Goal: Feedback & Contribution: Submit feedback/report problem

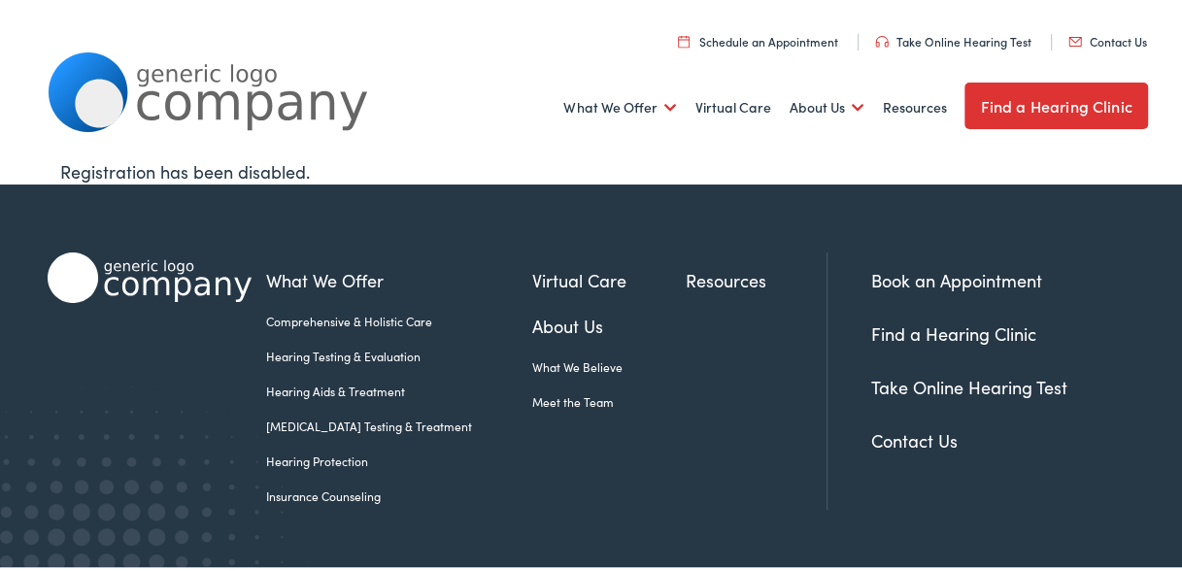
click at [329, 458] on link "Hearing Protection" at bounding box center [399, 458] width 266 height 17
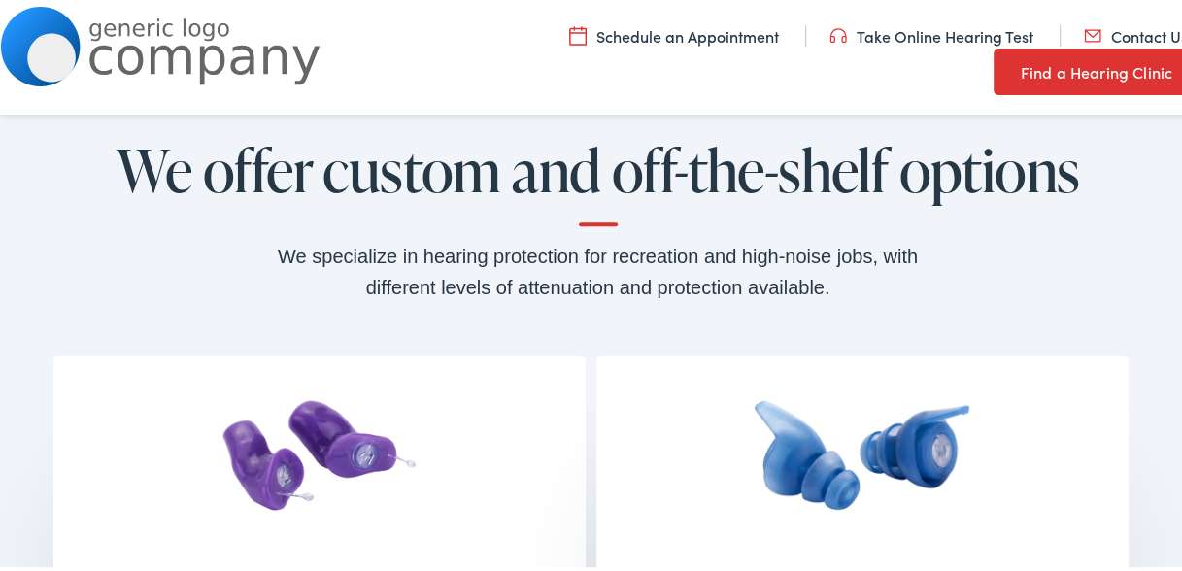
scroll to position [1263, 0]
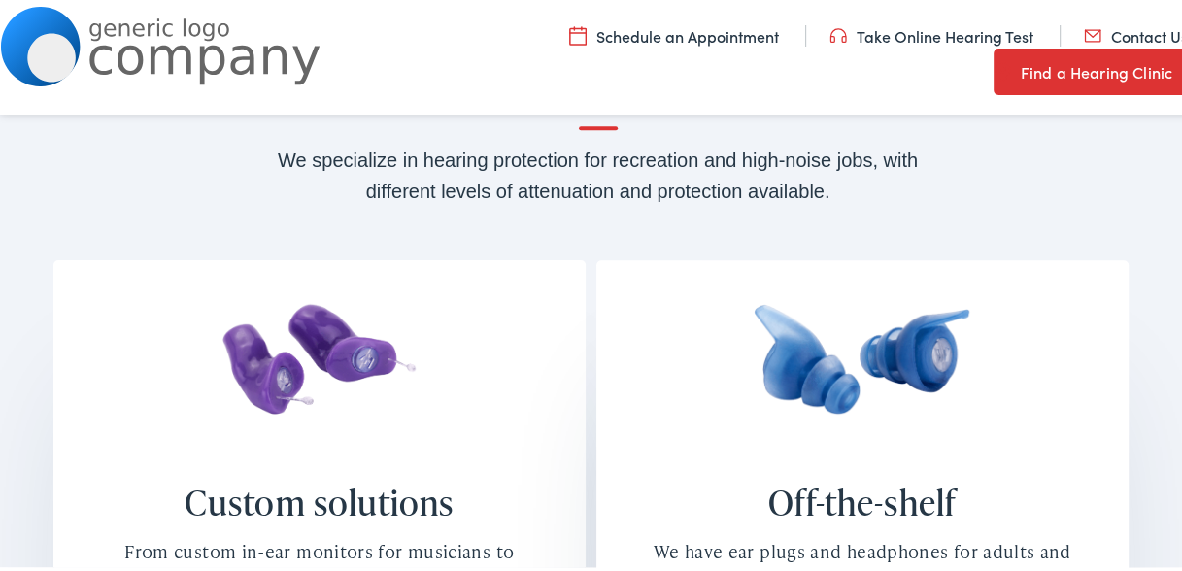
click at [335, 377] on img at bounding box center [319, 378] width 245 height 155
click at [358, 502] on h4 "Custom solutions" at bounding box center [320, 500] width 428 height 42
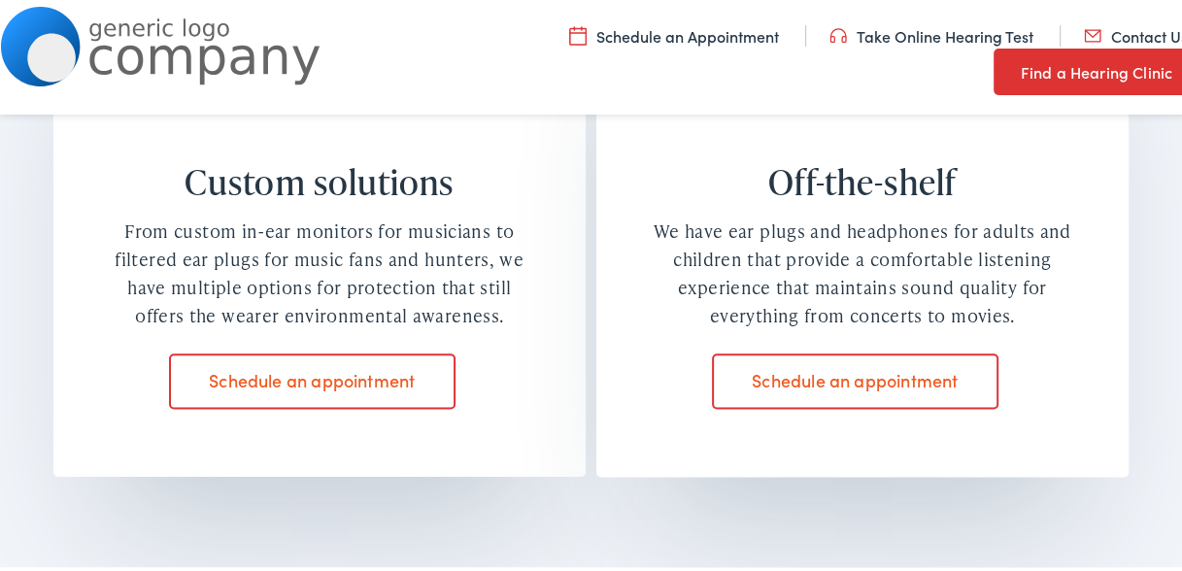
scroll to position [1555, 0]
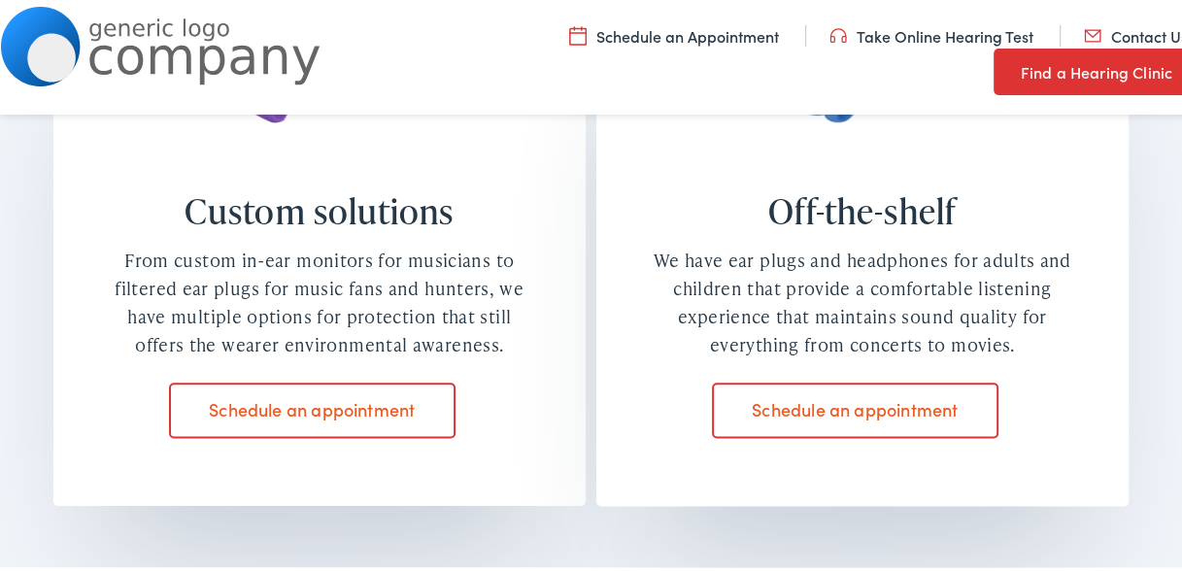
click at [873, 40] on link "Take Online Hearing Test" at bounding box center [932, 32] width 204 height 21
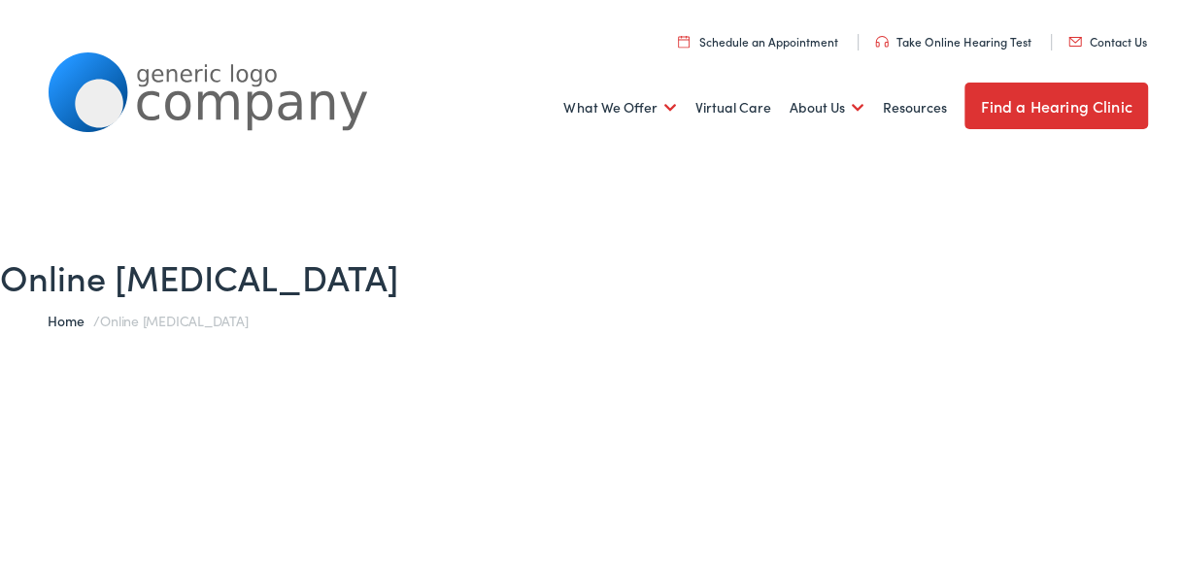
click at [1098, 40] on link "Contact Us" at bounding box center [1108, 38] width 79 height 17
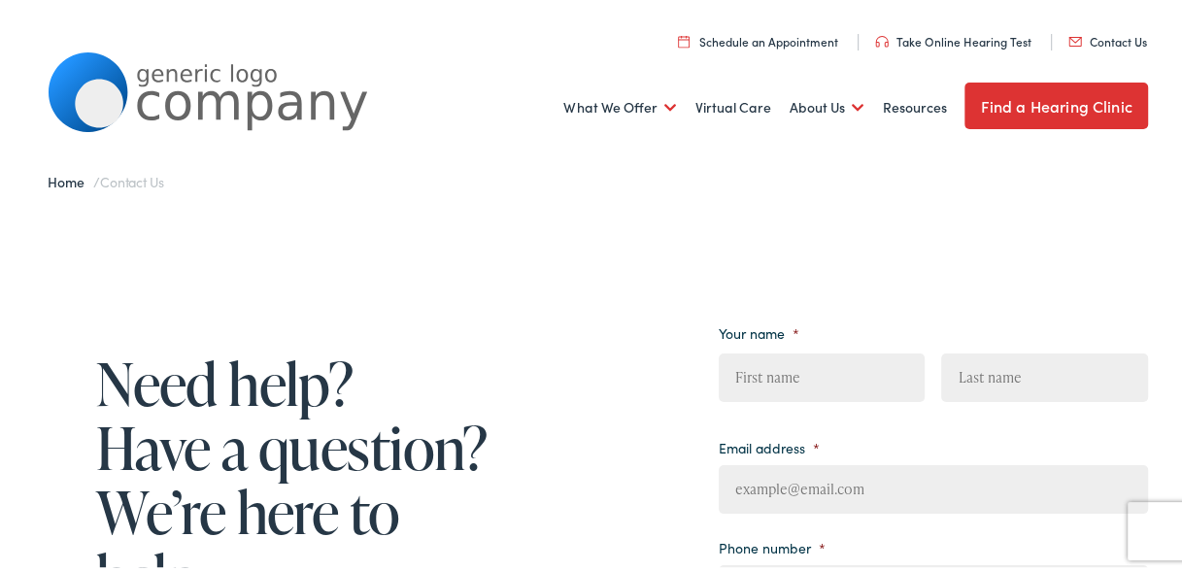
click at [1105, 43] on link "Contact Us" at bounding box center [1108, 38] width 79 height 17
click at [796, 399] on span "First" at bounding box center [830, 380] width 222 height 62
click at [795, 387] on input "First" at bounding box center [822, 375] width 206 height 49
type input "David"
type input "E. Corey"
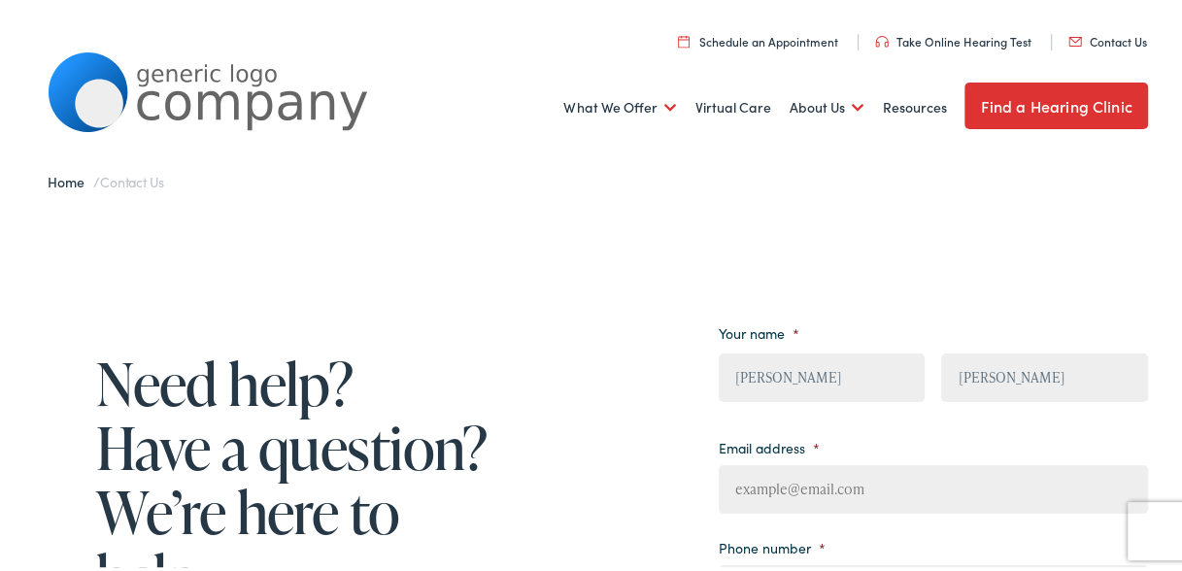
type input "dcorey@cives.com"
type input "(207) 313-6284"
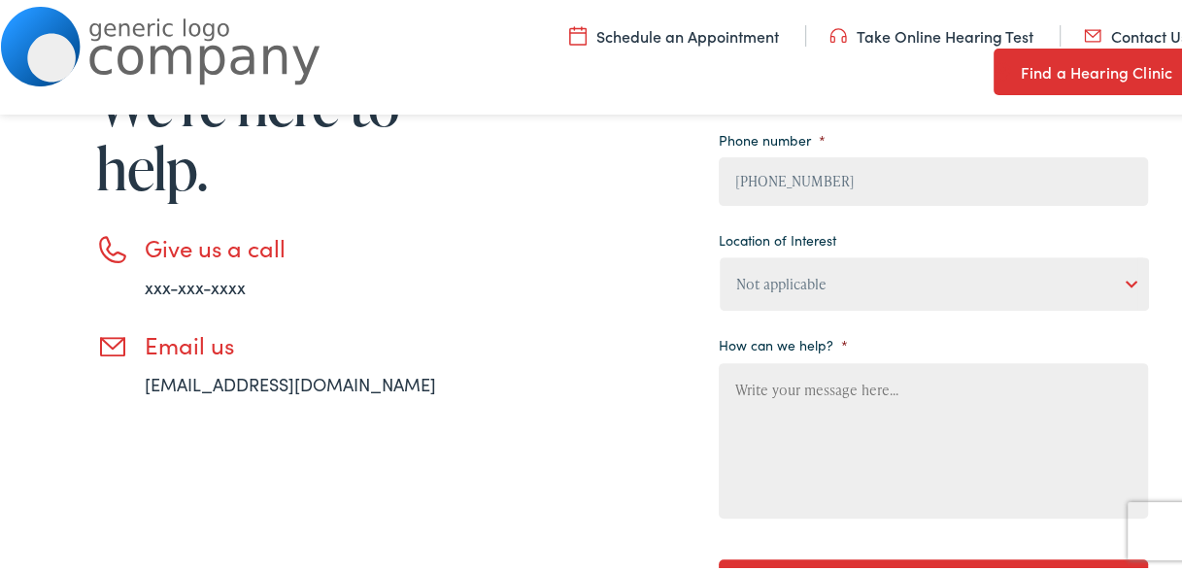
scroll to position [486, 0]
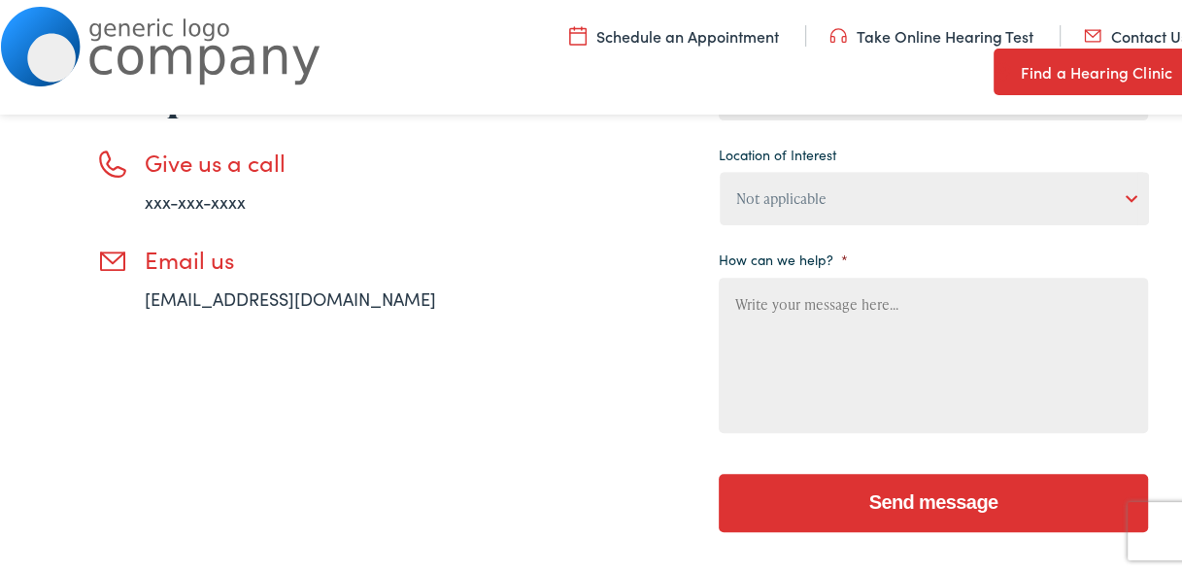
click at [764, 298] on textarea "How can we help? *" at bounding box center [933, 352] width 429 height 155
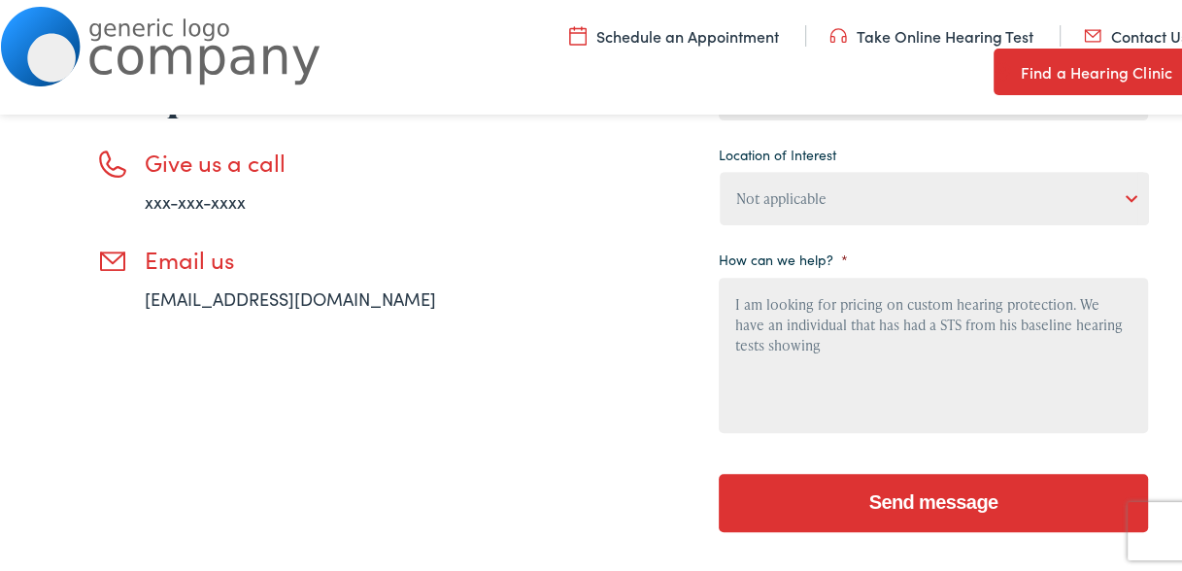
click at [930, 321] on textarea "I am looking for pricing on custom hearing protection. We have an individual th…" at bounding box center [933, 352] width 429 height 155
click at [955, 319] on textarea "I am looking for pricing on custom hearing protection. We have an individual th…" at bounding box center [933, 352] width 429 height 155
click at [976, 341] on textarea "I am looking for pricing on custom hearing protection. We have an individual th…" at bounding box center [933, 352] width 429 height 155
click at [916, 322] on textarea "I am looking for pricing on custom hearing protection. We have an individual th…" at bounding box center [933, 352] width 429 height 155
drag, startPoint x: 913, startPoint y: 342, endPoint x: 946, endPoint y: 352, distance: 34.4
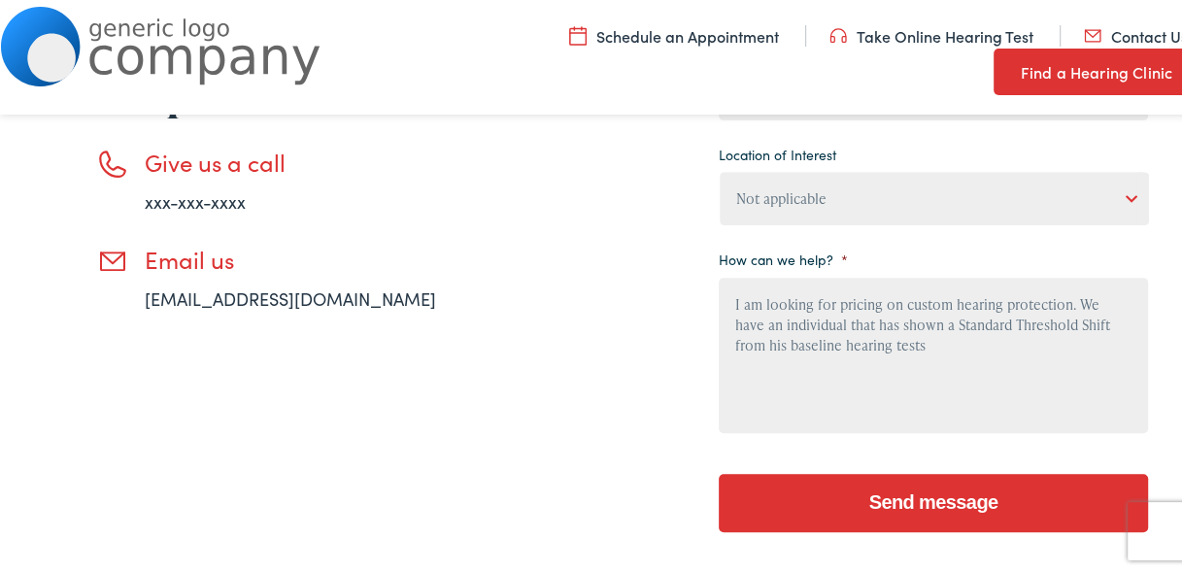
click at [913, 342] on textarea "I am looking for pricing on custom hearing protection. We have an individual th…" at bounding box center [933, 352] width 429 height 155
click at [914, 342] on textarea "I am looking for pricing on custom hearing protection. We have an individual th…" at bounding box center [933, 352] width 429 height 155
drag, startPoint x: 780, startPoint y: 362, endPoint x: 731, endPoint y: 363, distance: 49.6
click at [731, 363] on textarea "I am looking for pricing on custom hearing protection. We have an individual th…" at bounding box center [933, 352] width 429 height 155
click at [793, 360] on textarea "I am looking for pricing on custom hearing protection. We have an individual th…" at bounding box center [933, 352] width 429 height 155
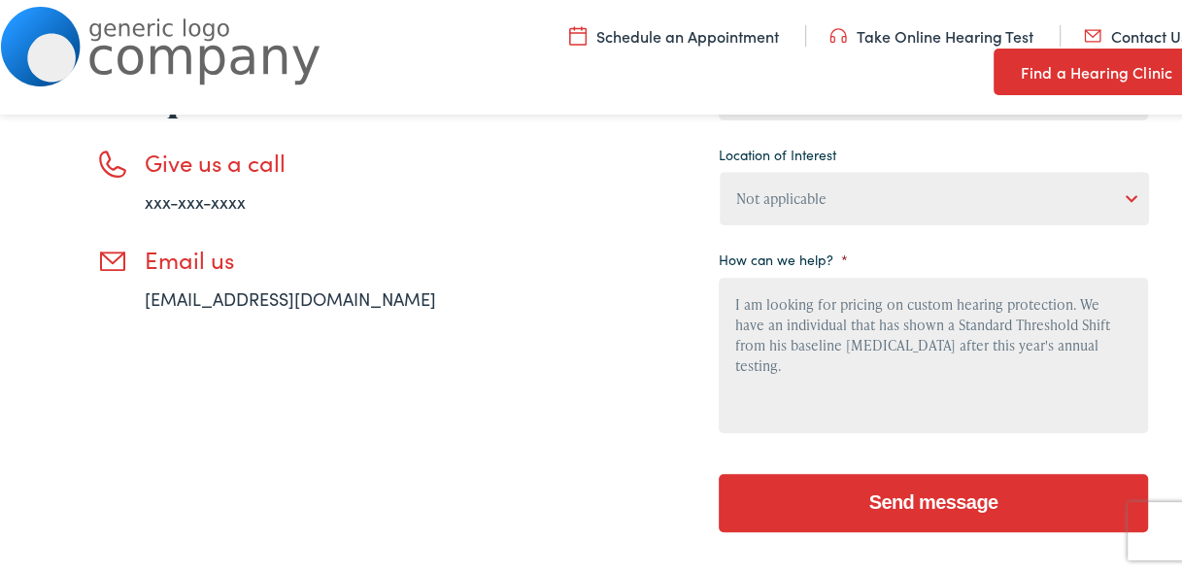
click at [1116, 341] on textarea "I am looking for pricing on custom hearing protection. We have an individual th…" at bounding box center [933, 352] width 429 height 155
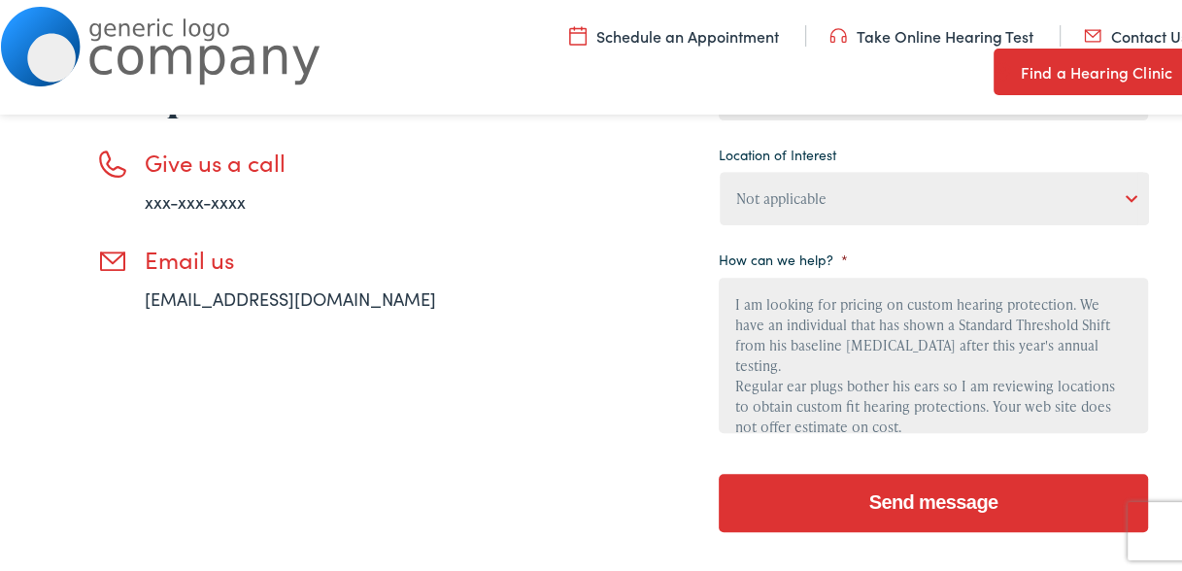
click at [897, 366] on textarea "I am looking for pricing on custom hearing protection. We have an individual th…" at bounding box center [933, 352] width 429 height 155
click at [976, 382] on textarea "I am looking for pricing on custom hearing protection. We have an individual th…" at bounding box center [933, 352] width 429 height 155
click at [908, 405] on textarea "I am looking for pricing on custom hearing protection. We have an individual th…" at bounding box center [933, 352] width 429 height 155
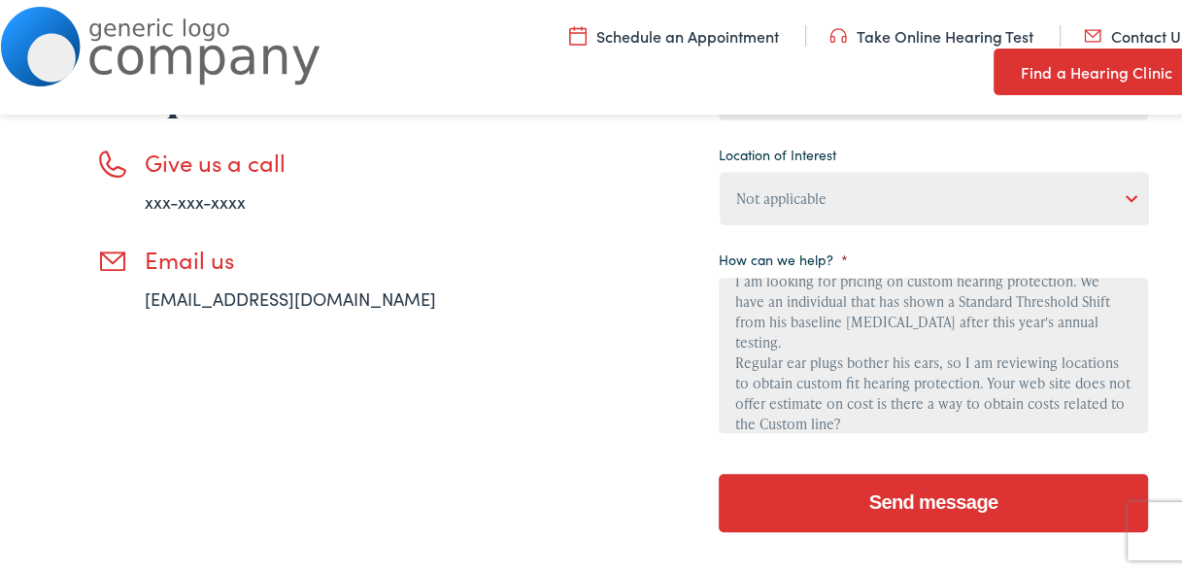
type textarea "I am looking for pricing on custom hearing protection. We have an individual th…"
click at [966, 488] on input "Send message" at bounding box center [933, 500] width 429 height 58
click at [963, 490] on input "Send message" at bounding box center [933, 500] width 429 height 58
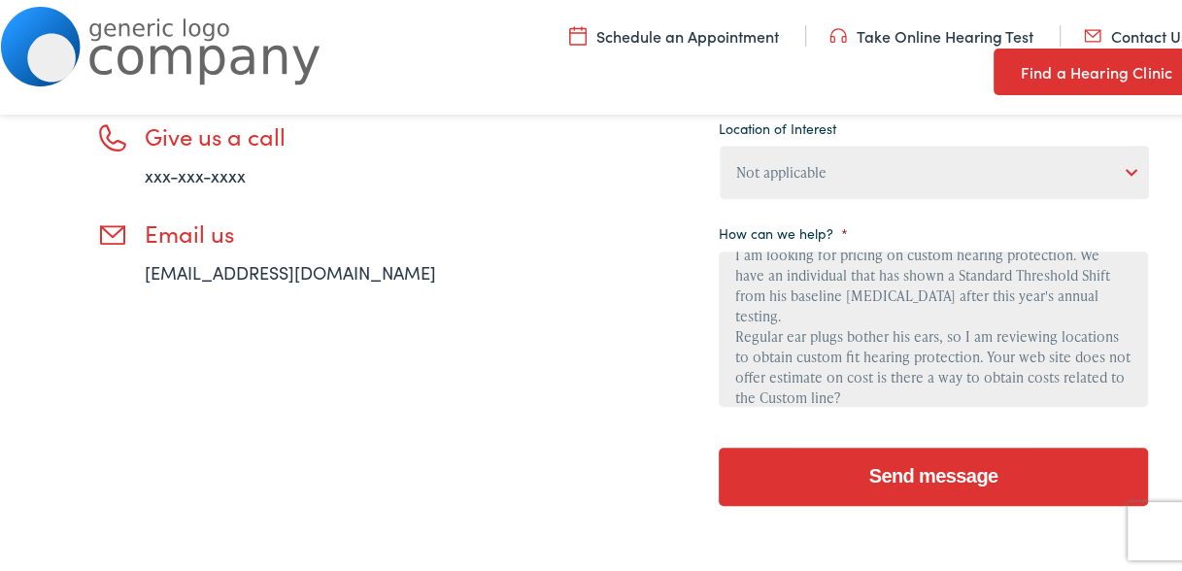
scroll to position [680, 0]
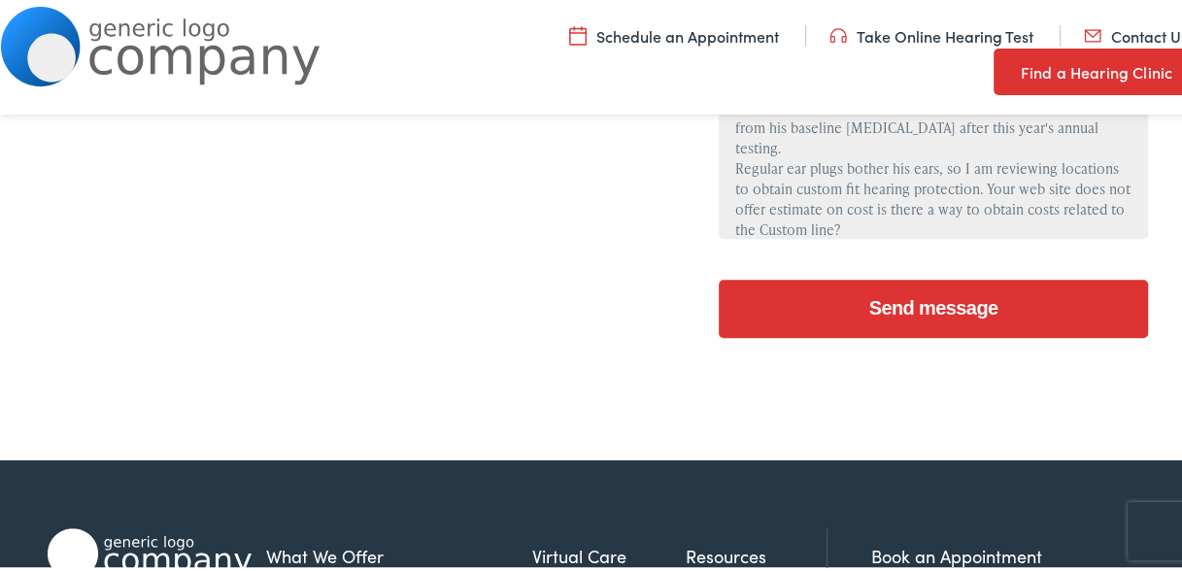
click at [899, 309] on input "Send message" at bounding box center [933, 306] width 429 height 58
click at [835, 233] on textarea "I am looking for pricing on custom hearing protection. We have an individual th…" at bounding box center [933, 158] width 429 height 155
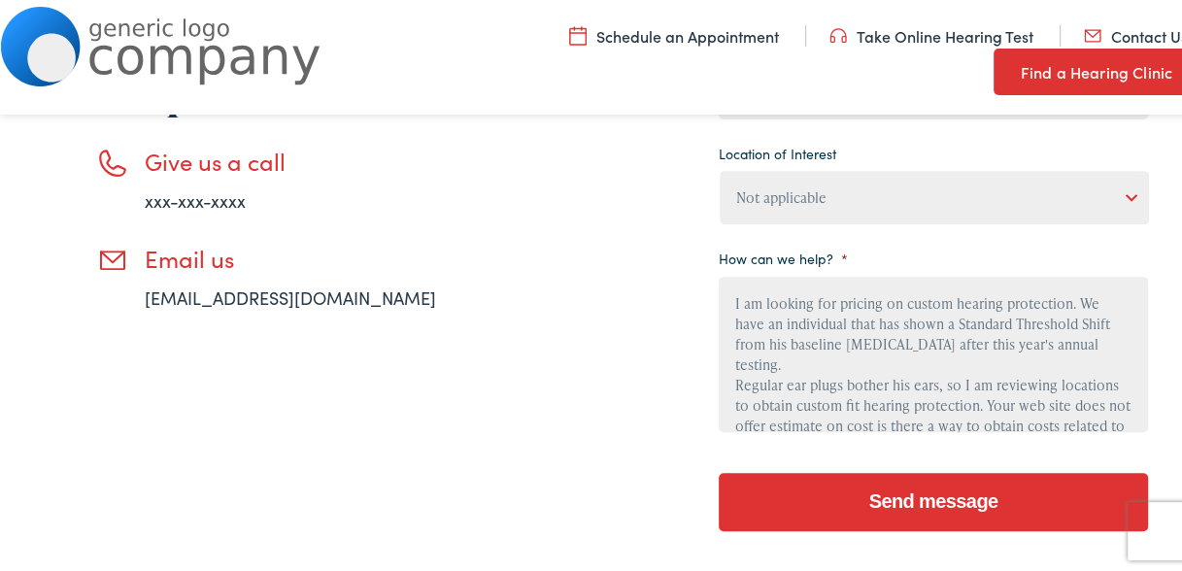
scroll to position [486, 0]
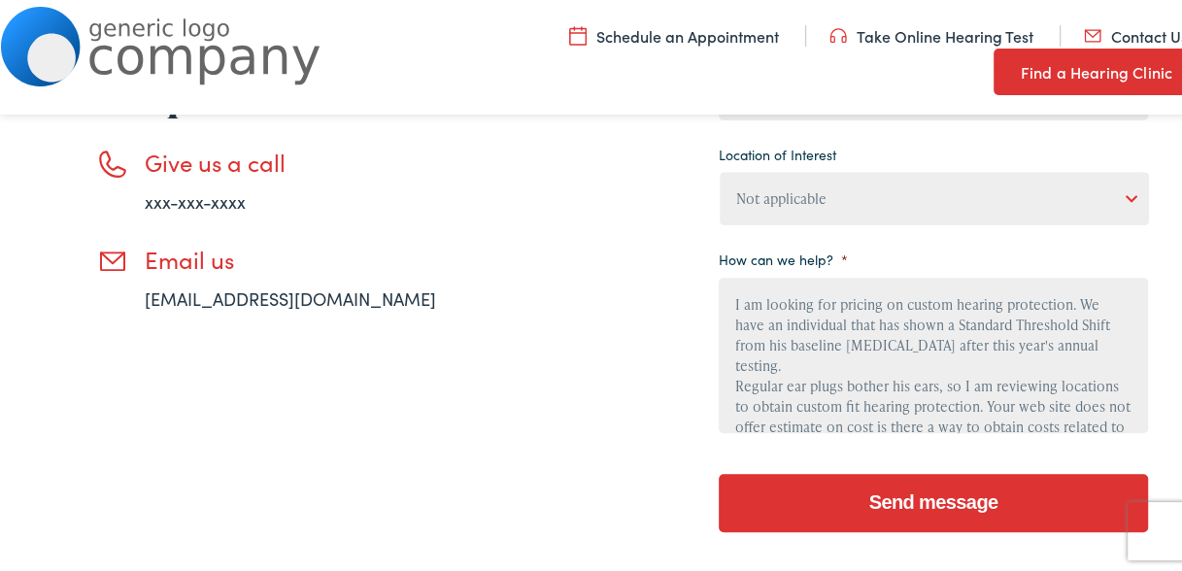
click at [1123, 194] on select "Not applicable Estes Audiology, Seguin Estes Audiology, San Antonio Estes Audio…" at bounding box center [934, 195] width 429 height 53
click at [720, 169] on select "Not applicable Estes Audiology, Seguin Estes Audiology, San Antonio Estes Audio…" at bounding box center [934, 195] width 429 height 53
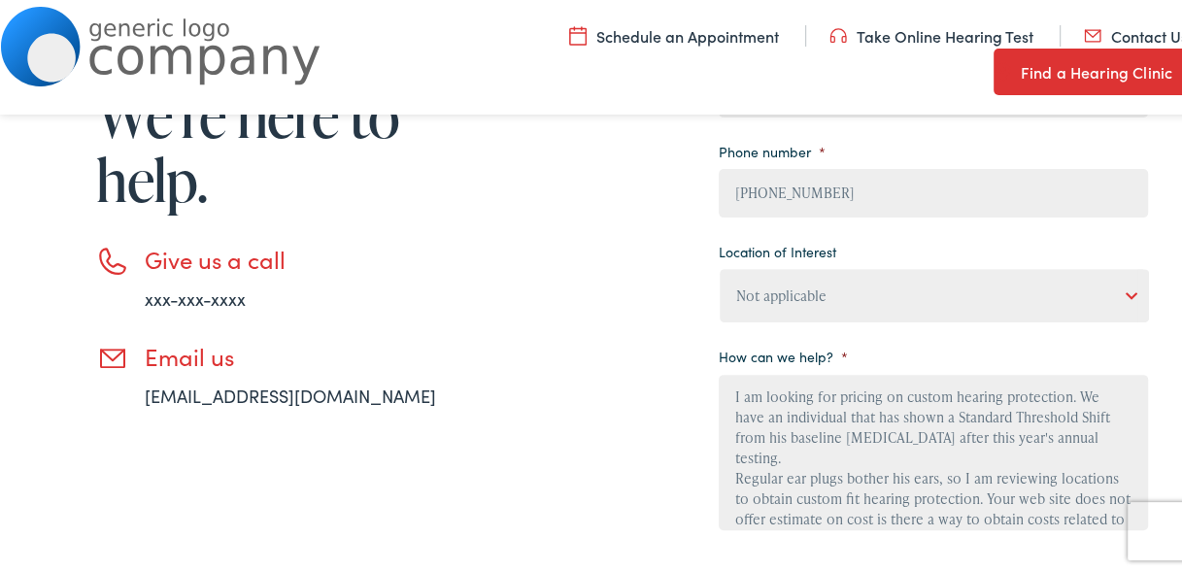
scroll to position [0, 0]
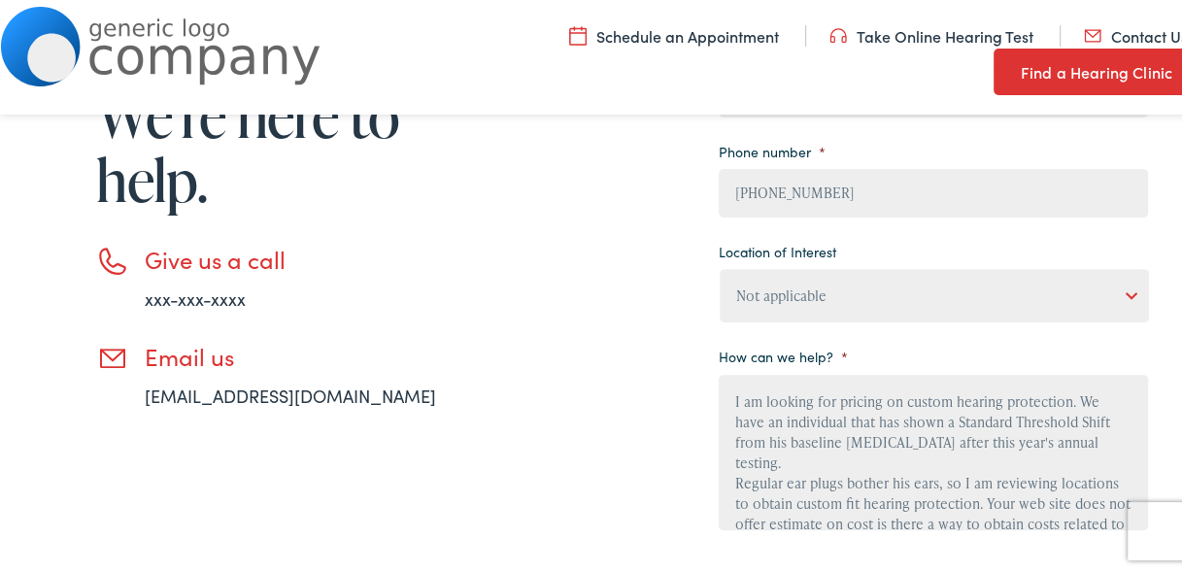
drag, startPoint x: 971, startPoint y: 525, endPoint x: 700, endPoint y: 372, distance: 311.1
click at [700, 372] on div "Need help? Have a question? We’re here to help. Give us a call xxx-xxx-xxxx Ema…" at bounding box center [598, 277] width 1101 height 747
click at [217, 393] on link "email@email.com" at bounding box center [290, 393] width 291 height 24
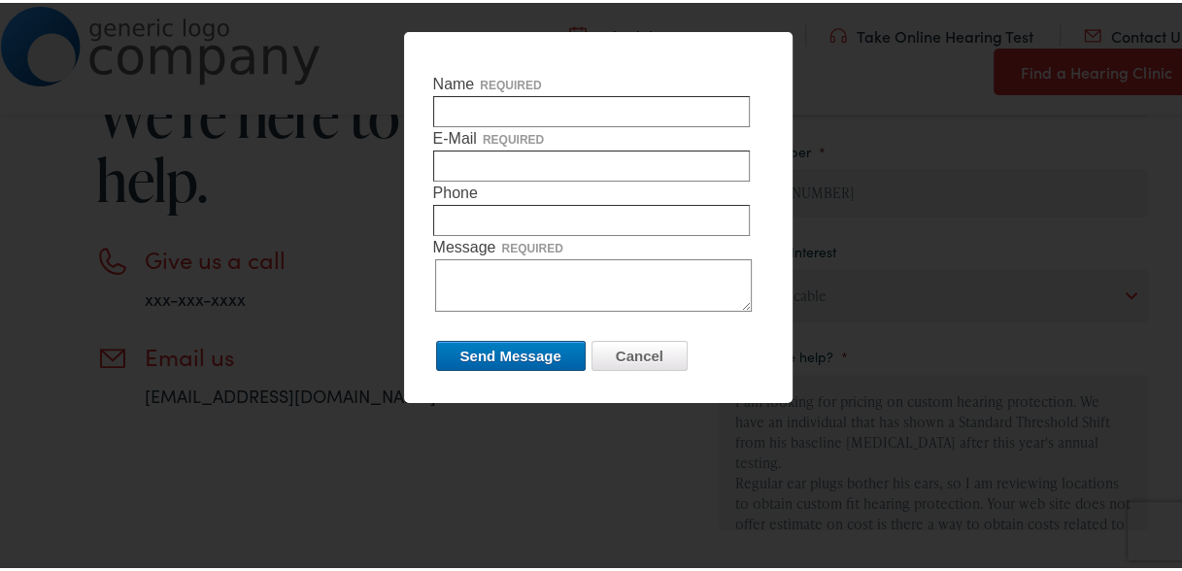
click at [461, 270] on textarea "Message required" at bounding box center [593, 283] width 317 height 52
paste textarea "I am looking for pricing on custom hearing protection. We have an individual th…"
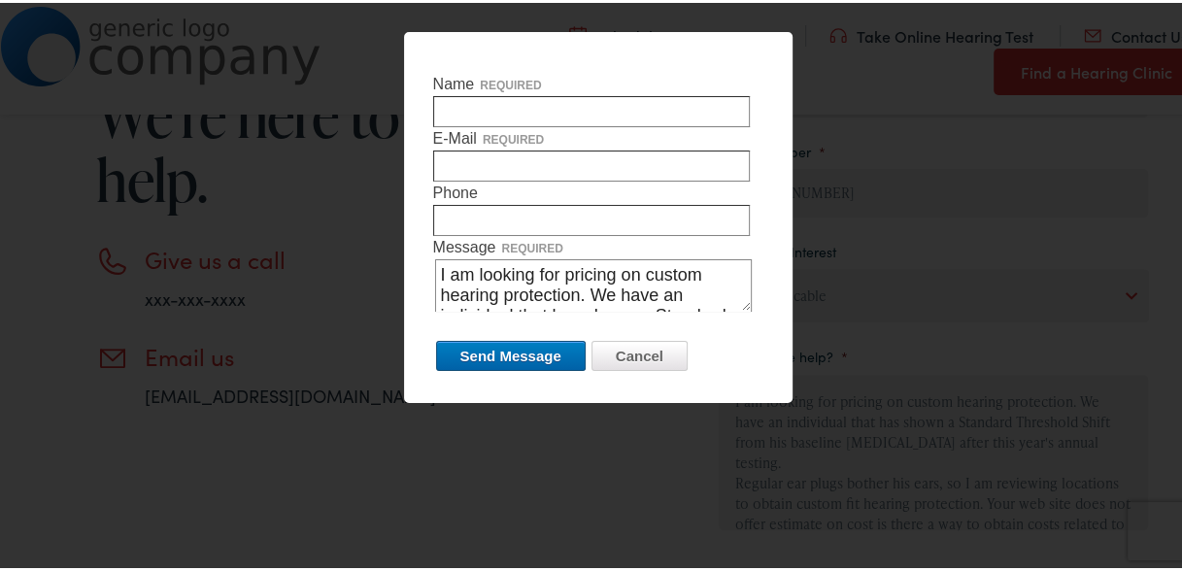
scroll to position [194, 0]
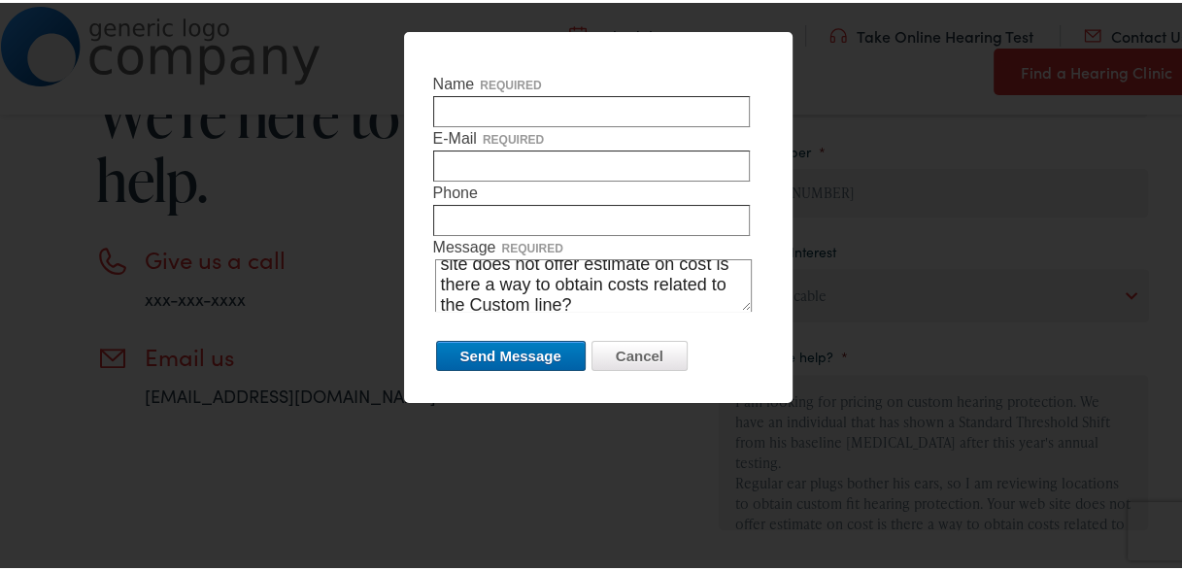
type textarea "I am looking for pricing on custom hearing protection. We have an individual th…"
click at [496, 98] on input "Name required" at bounding box center [591, 108] width 317 height 31
type input "David E. Corey"
type input "dcorey@cives.com"
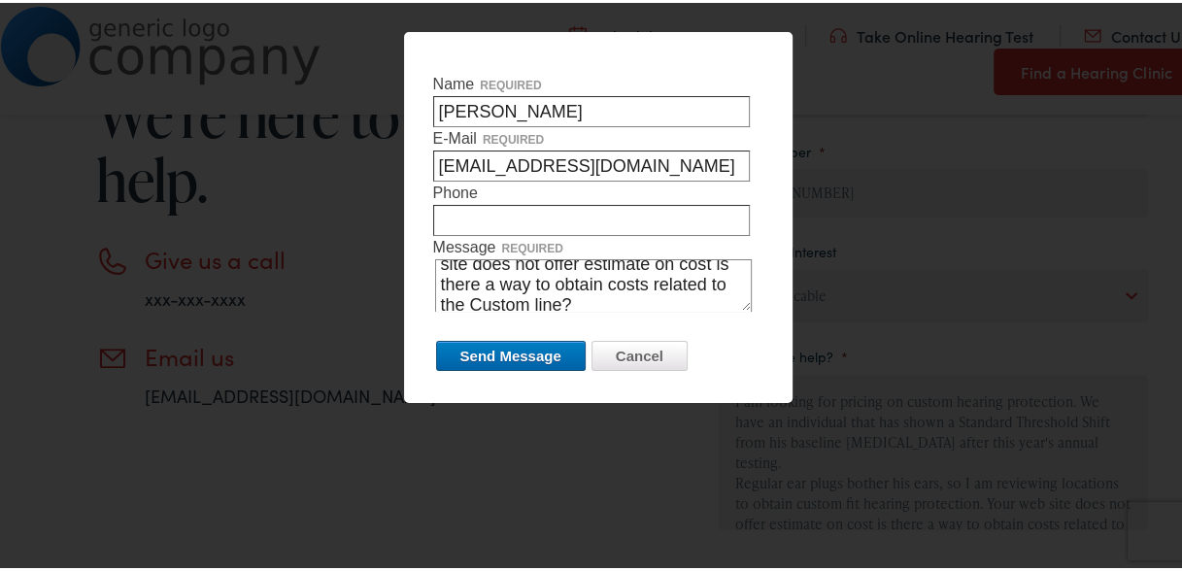
type input "2073136284"
click at [509, 338] on input "Send Message" at bounding box center [511, 353] width 150 height 30
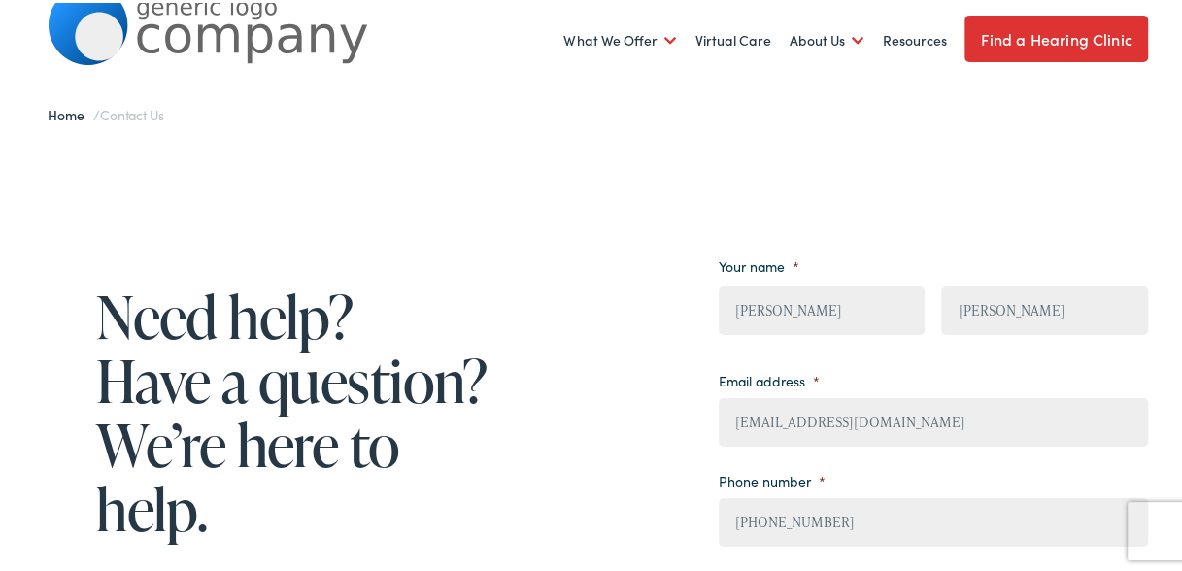
scroll to position [0, 0]
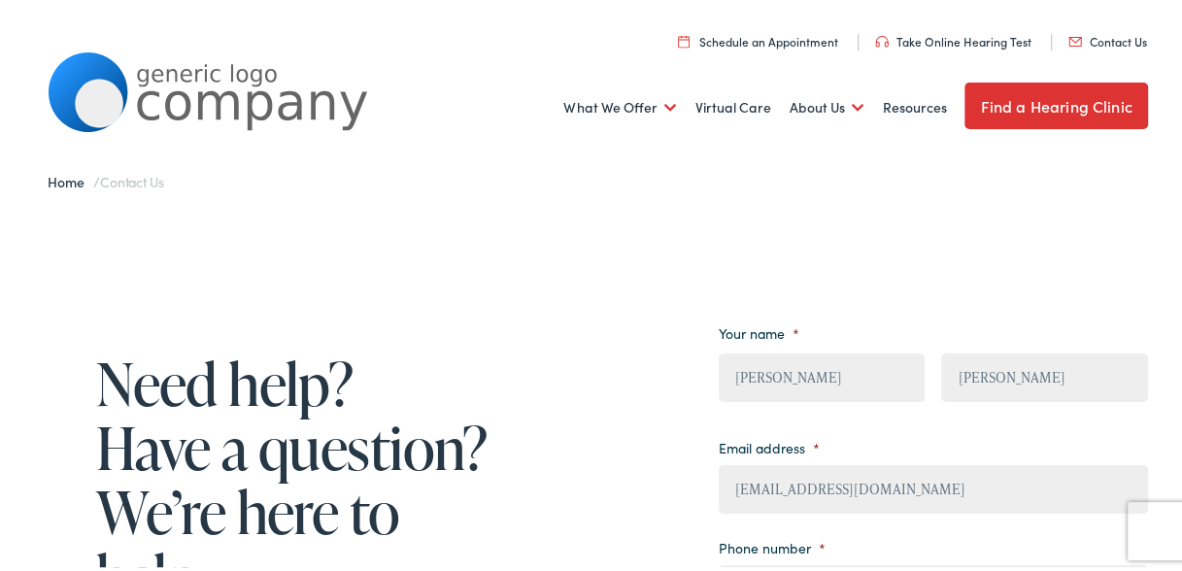
click at [1008, 110] on link "Find a Hearing Clinic" at bounding box center [1056, 103] width 183 height 47
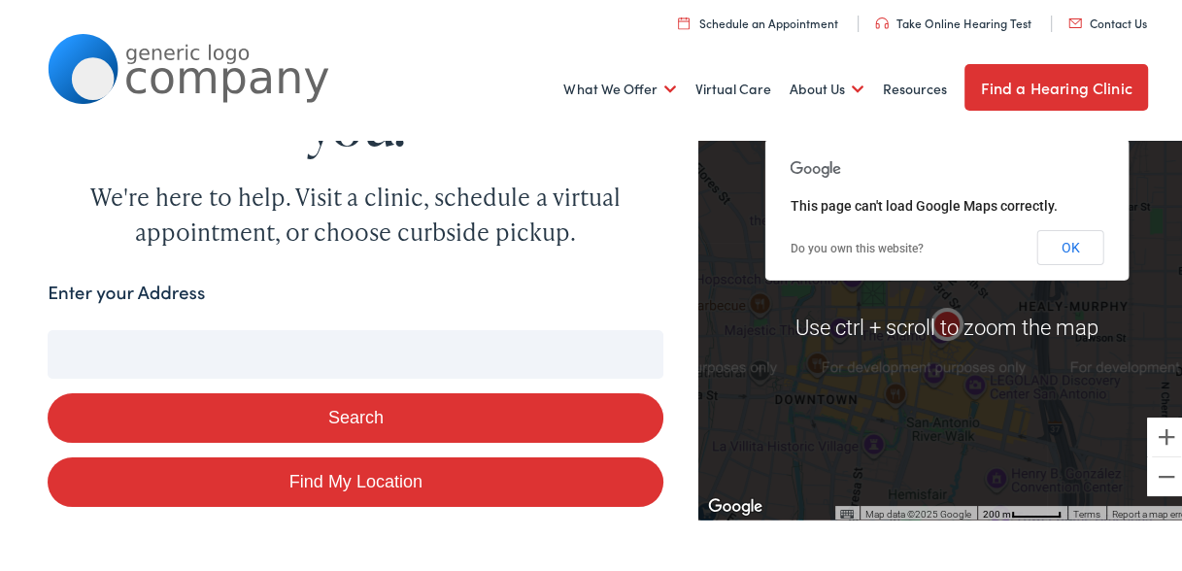
scroll to position [97, 0]
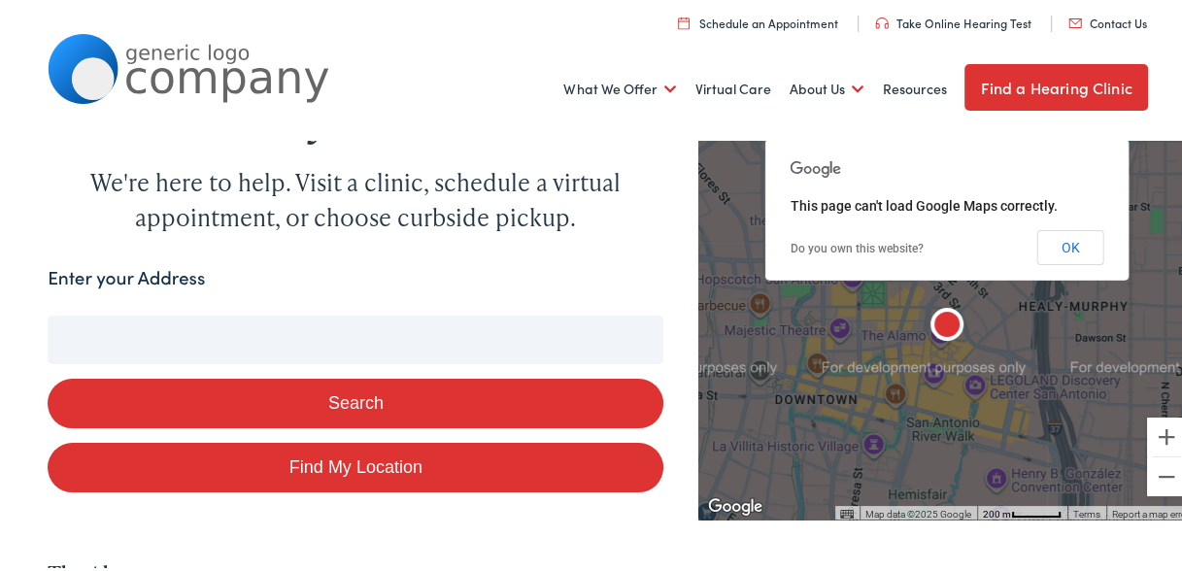
click at [1057, 248] on button "OK" at bounding box center [1070, 244] width 67 height 35
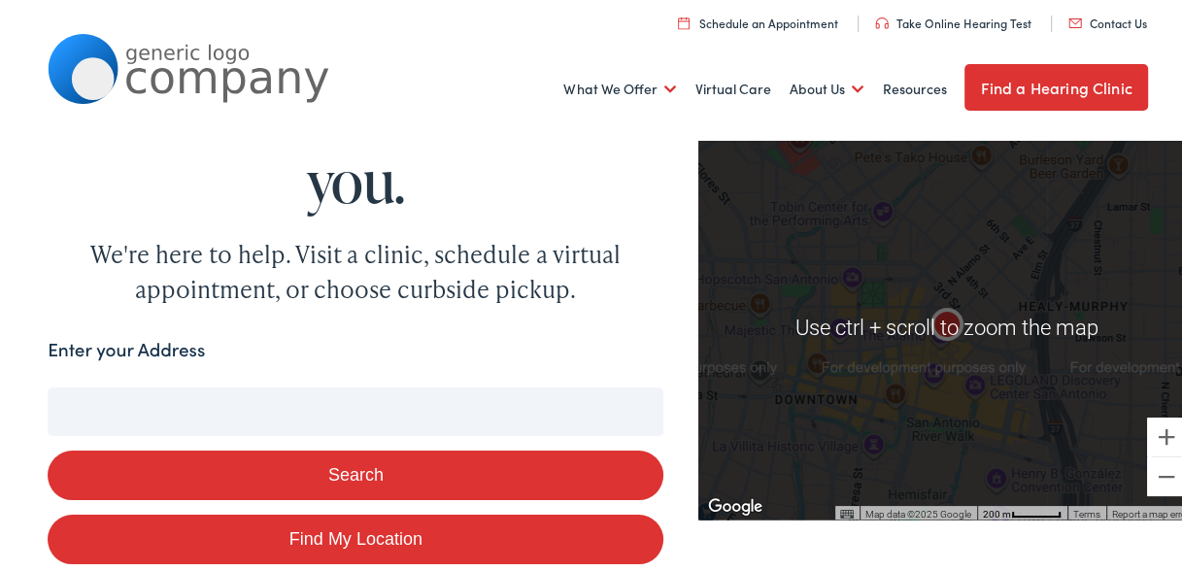
scroll to position [0, 0]
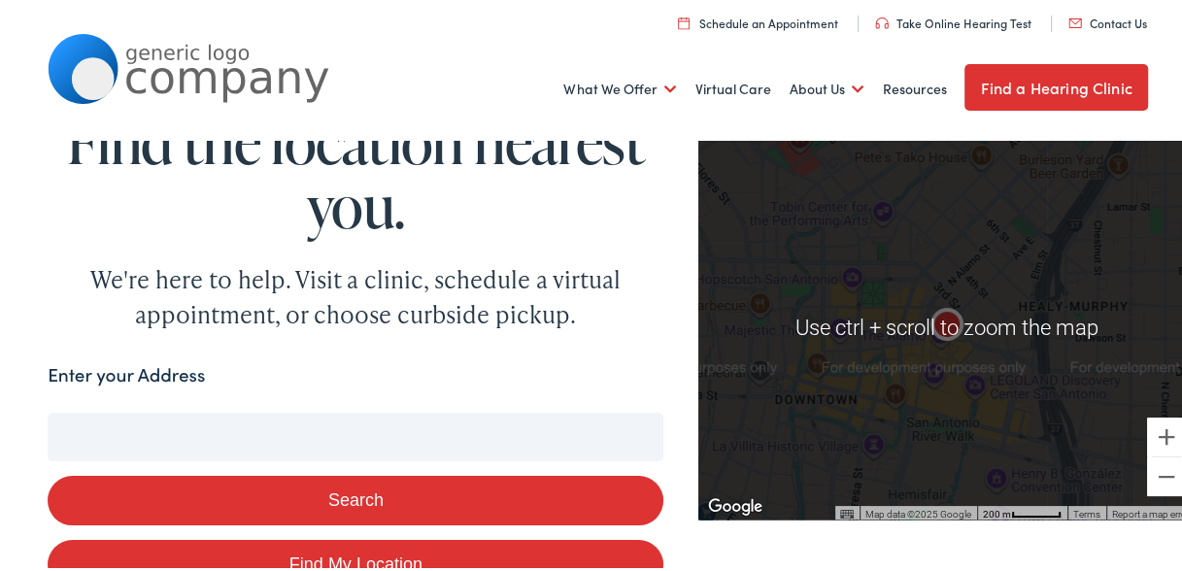
click at [924, 343] on img "The Alamo" at bounding box center [947, 324] width 47 height 47
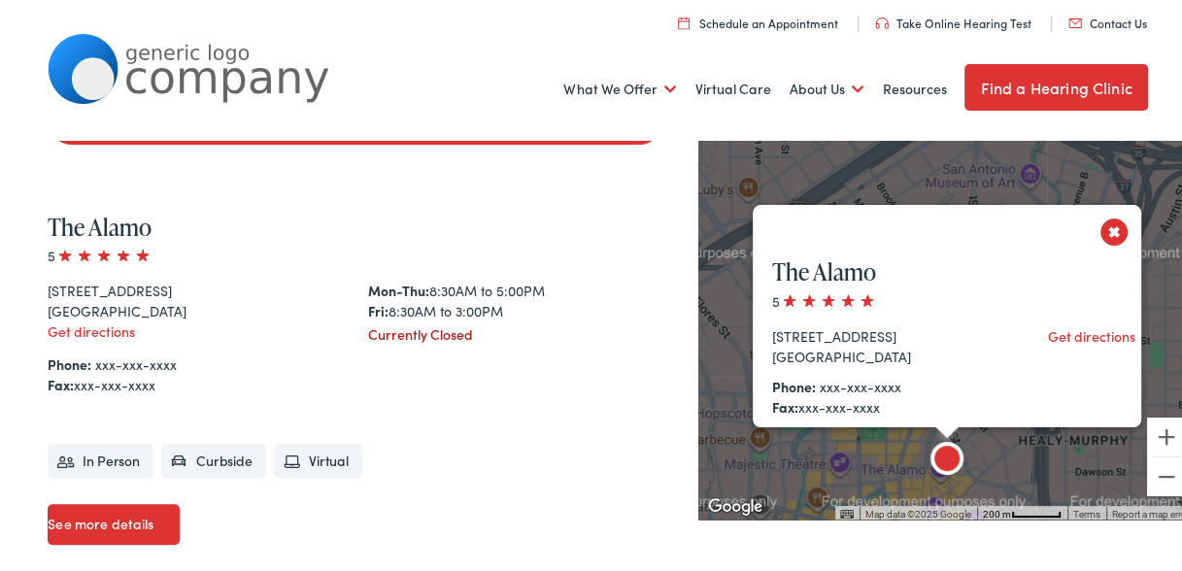
scroll to position [460, 0]
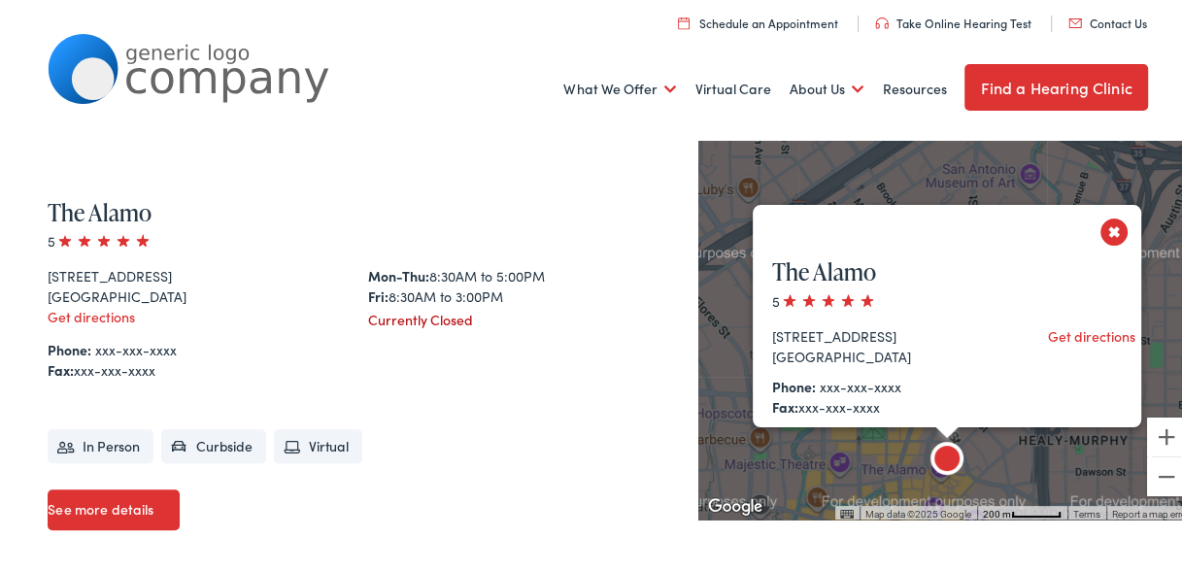
click at [1107, 236] on div "The Alamo 5 300 Alamo Plaza San Antonio, TX 78205 Get directions Phone: xxx-xxx…" at bounding box center [956, 443] width 406 height 415
click at [1098, 228] on button "Close" at bounding box center [1115, 229] width 34 height 34
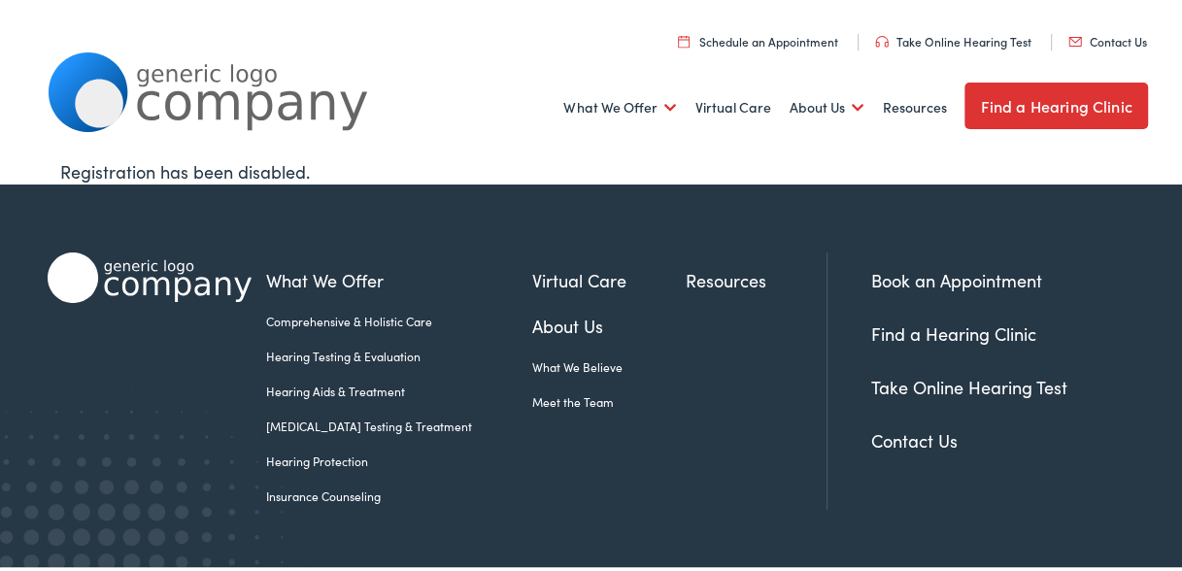
scroll to position [48, 0]
